Goal: Information Seeking & Learning: Learn about a topic

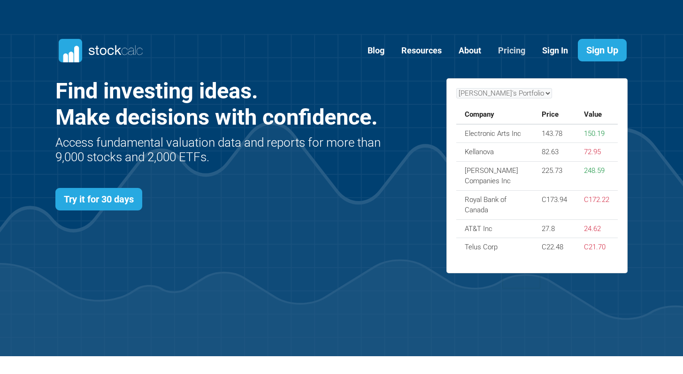
click at [513, 51] on link "Pricing" at bounding box center [511, 50] width 41 height 23
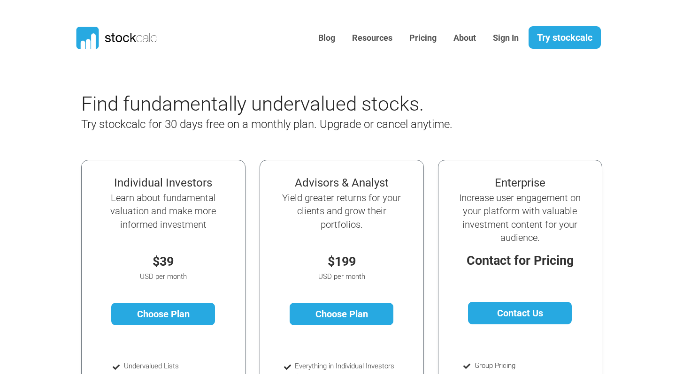
click at [92, 36] on icon at bounding box center [93, 41] width 5 height 16
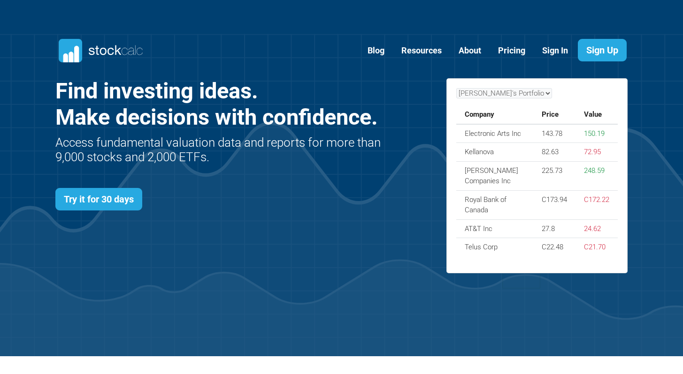
scroll to position [408, 601]
